Goal: Check status: Check status

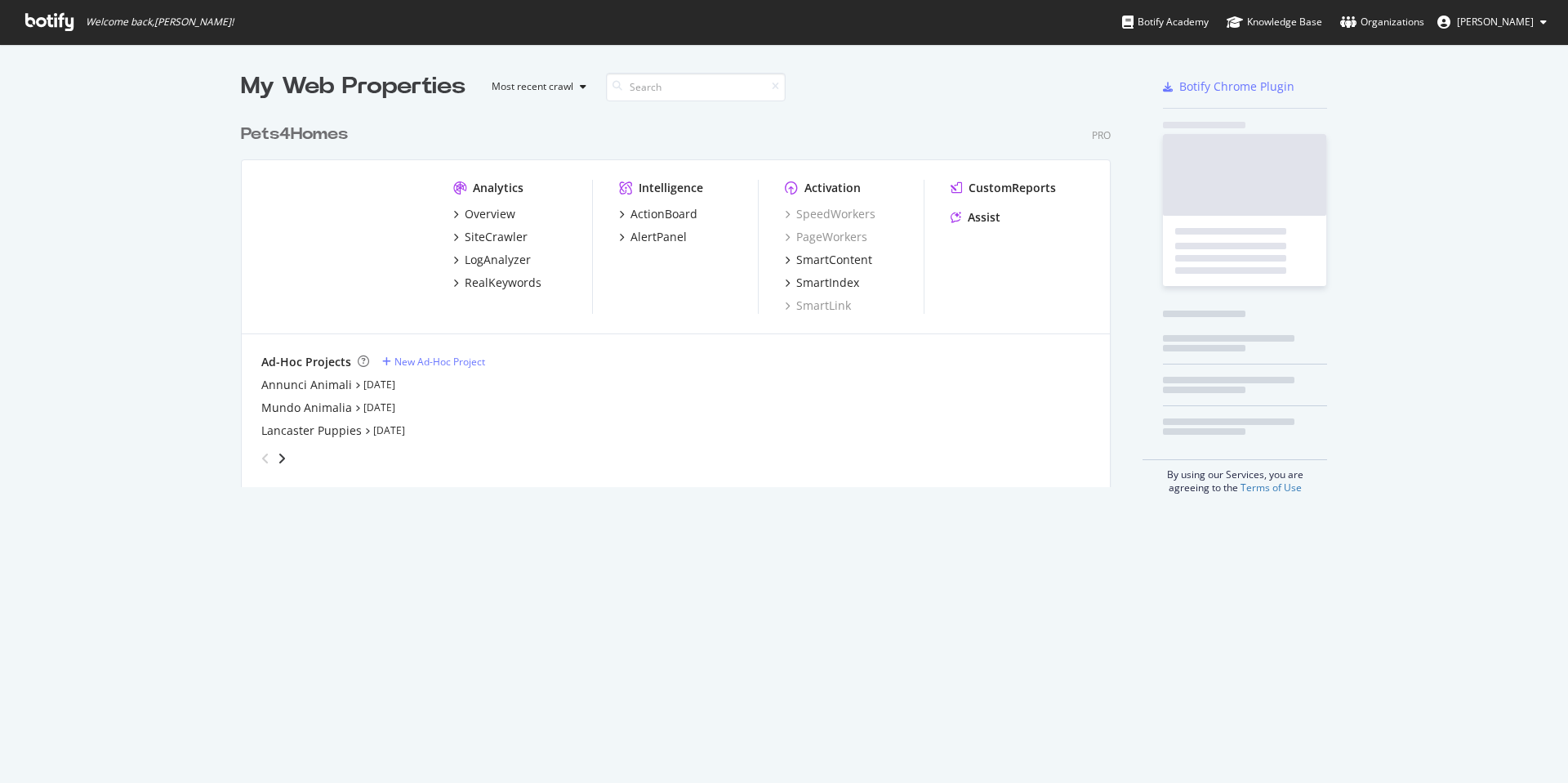
scroll to position [771, 1544]
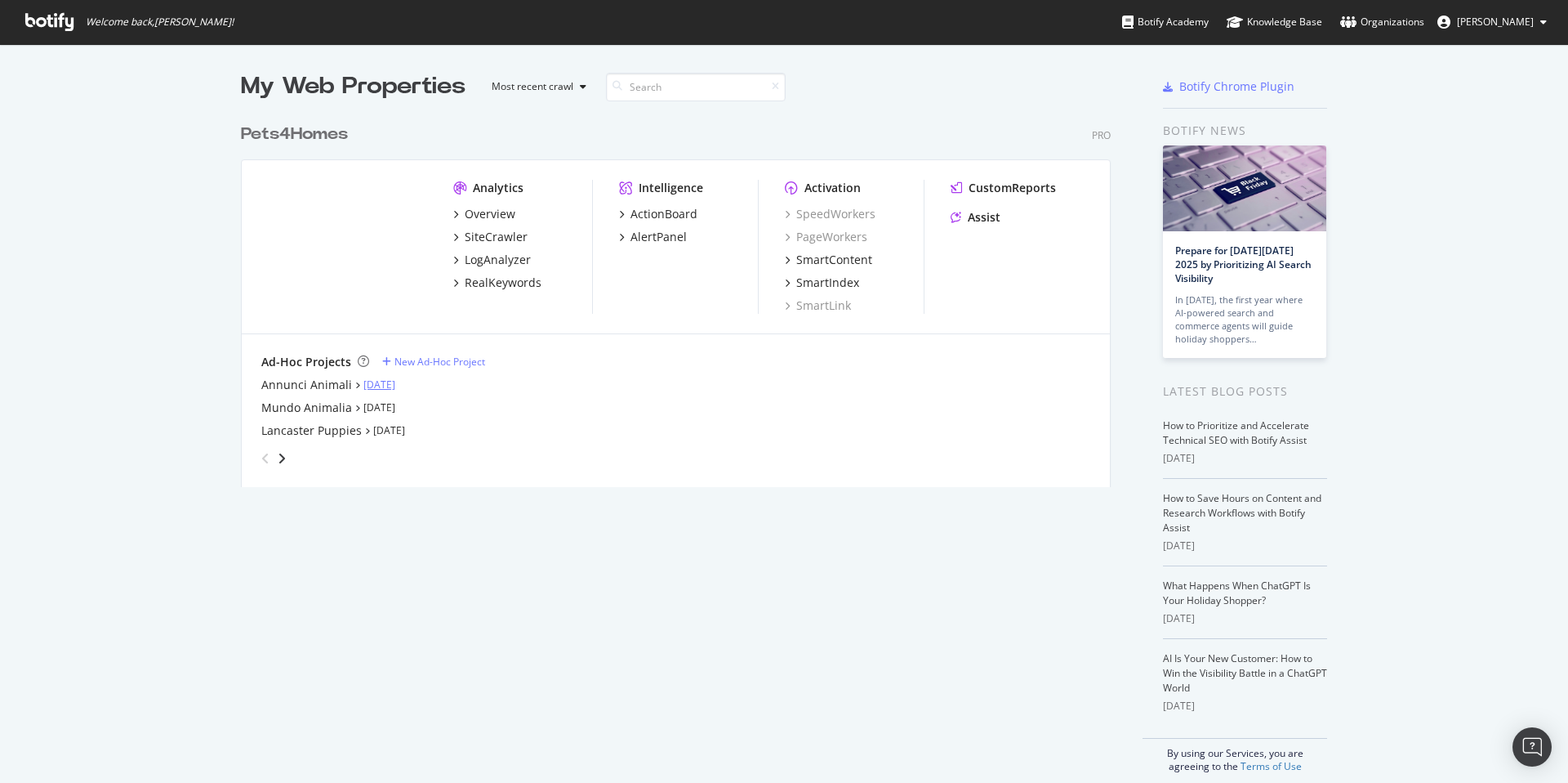
click at [393, 381] on link "[DATE]" at bounding box center [380, 384] width 32 height 14
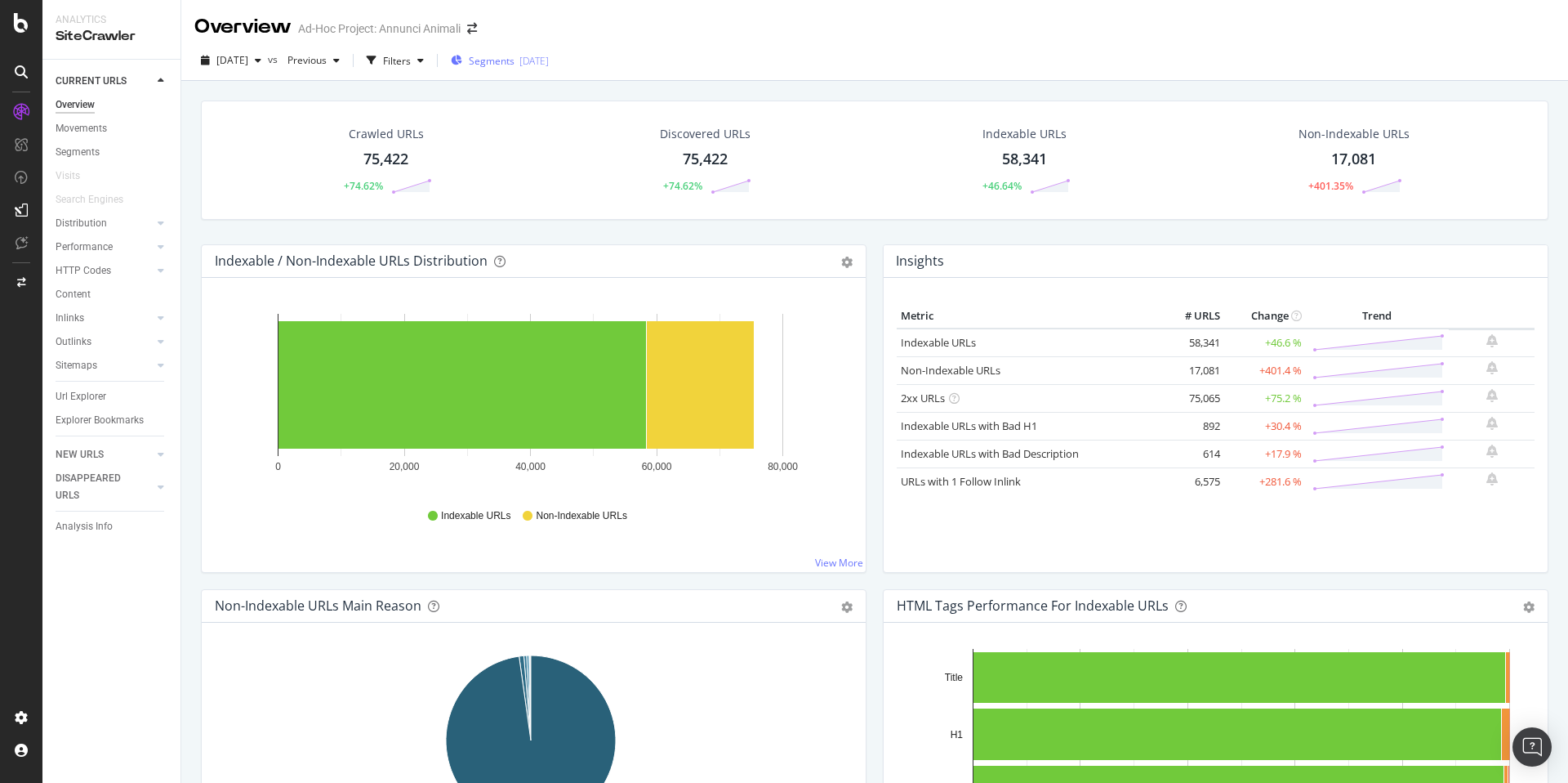
click at [515, 67] on span "Segments" at bounding box center [491, 61] width 46 height 14
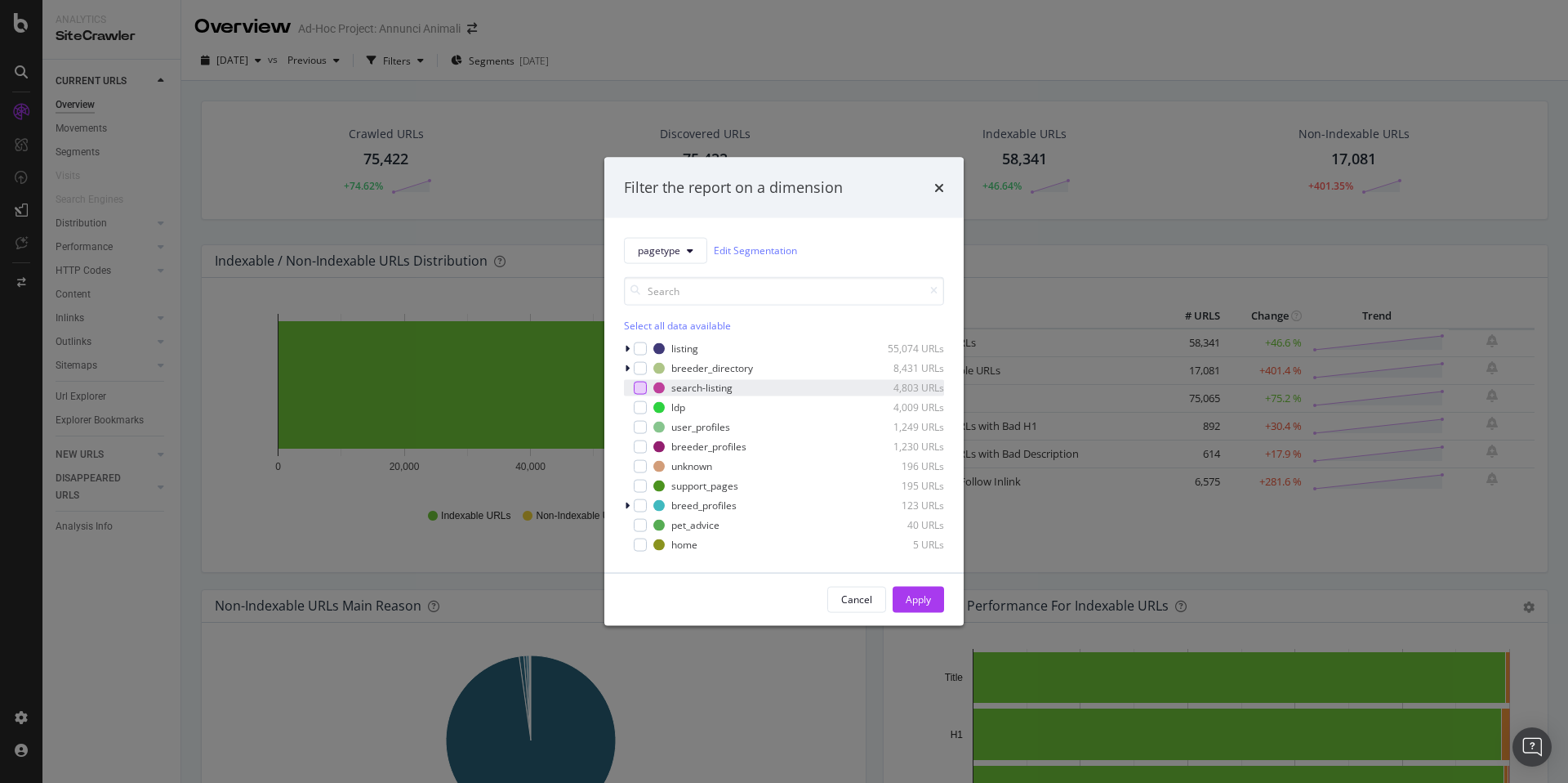
click at [639, 388] on div "modal" at bounding box center [640, 387] width 13 height 13
click at [923, 596] on div "Apply" at bounding box center [918, 599] width 25 height 14
